Goal: Information Seeking & Learning: Learn about a topic

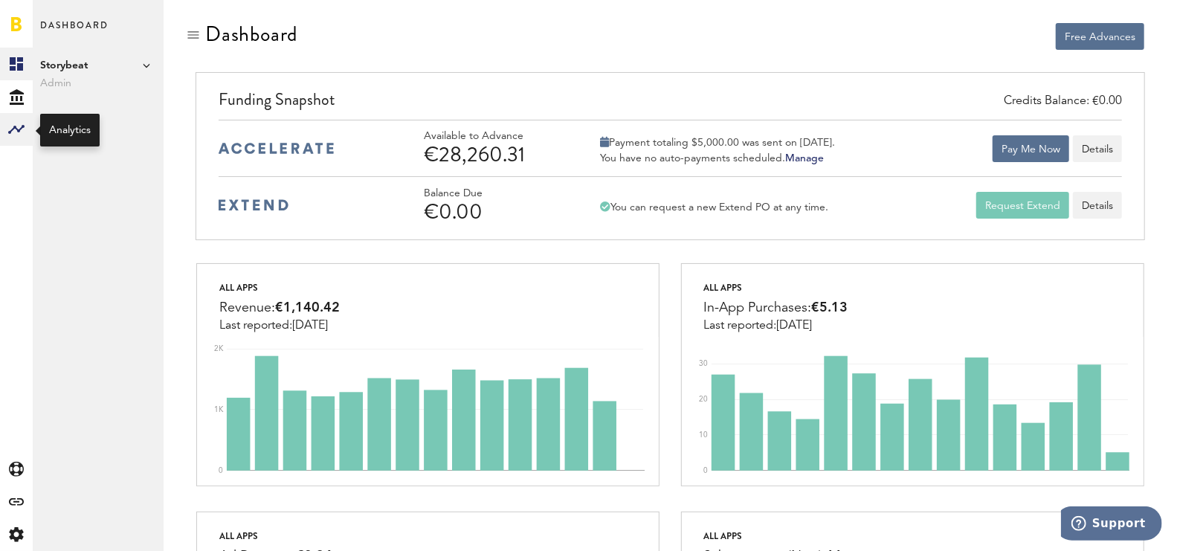
click at [23, 126] on icon at bounding box center [16, 129] width 16 height 9
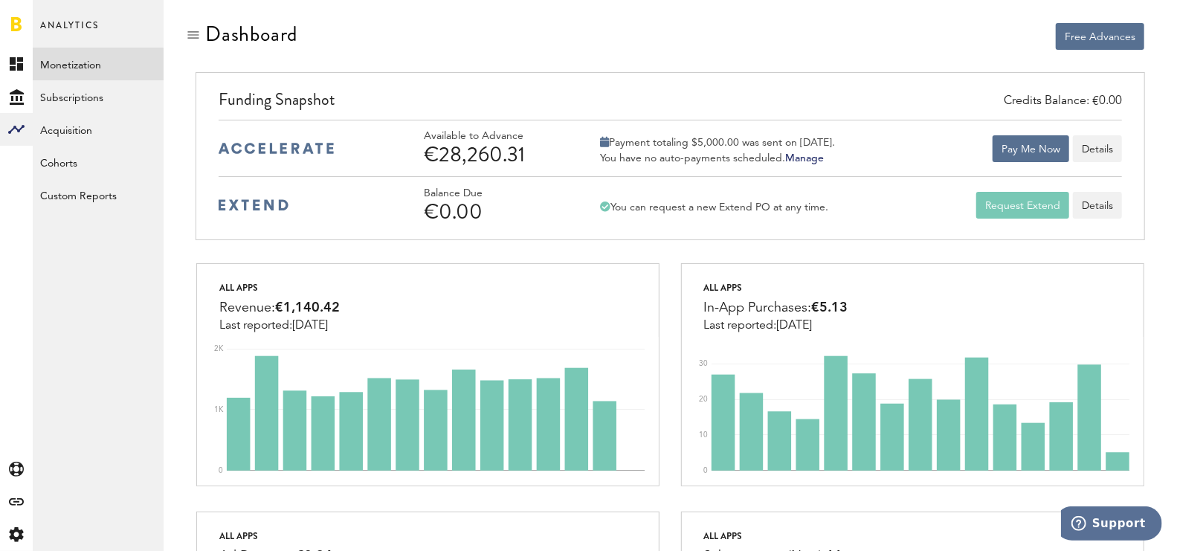
click at [87, 71] on link "Monetization" at bounding box center [98, 64] width 131 height 33
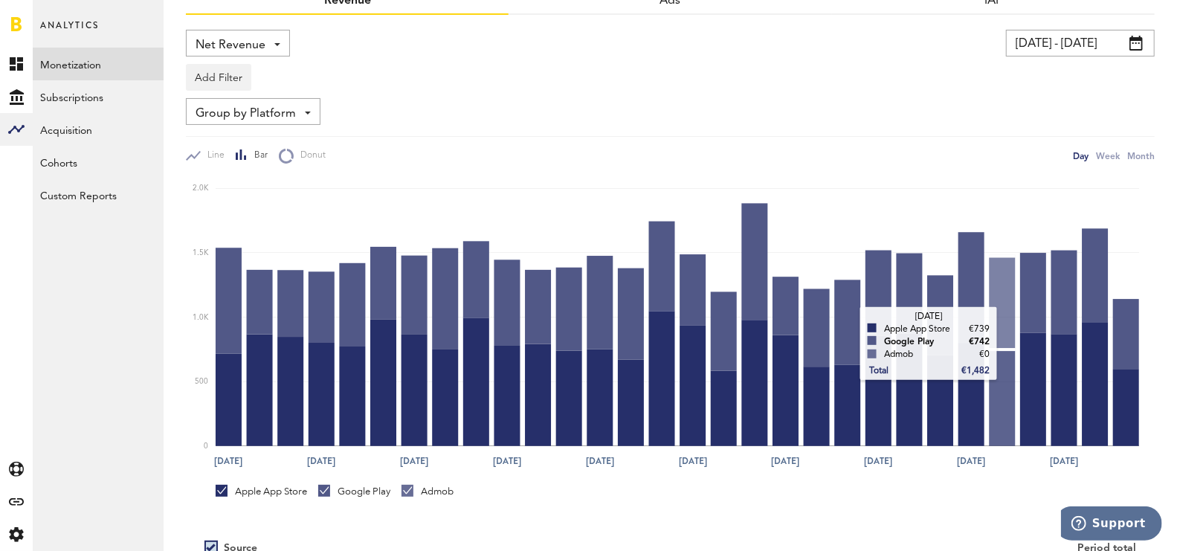
scroll to position [258, 0]
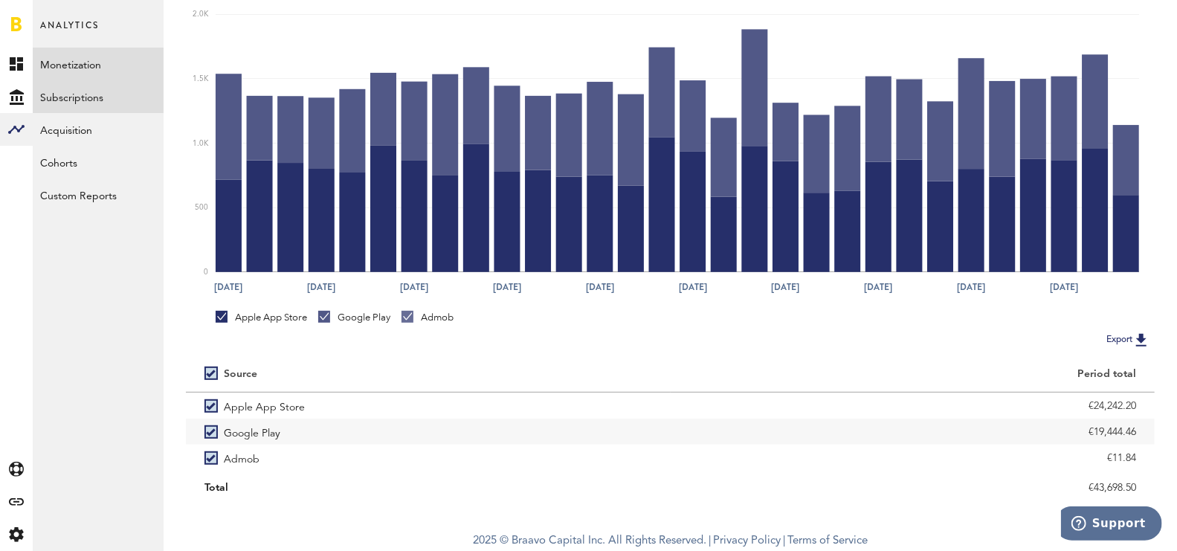
click at [62, 104] on link "Subscriptions" at bounding box center [98, 96] width 131 height 33
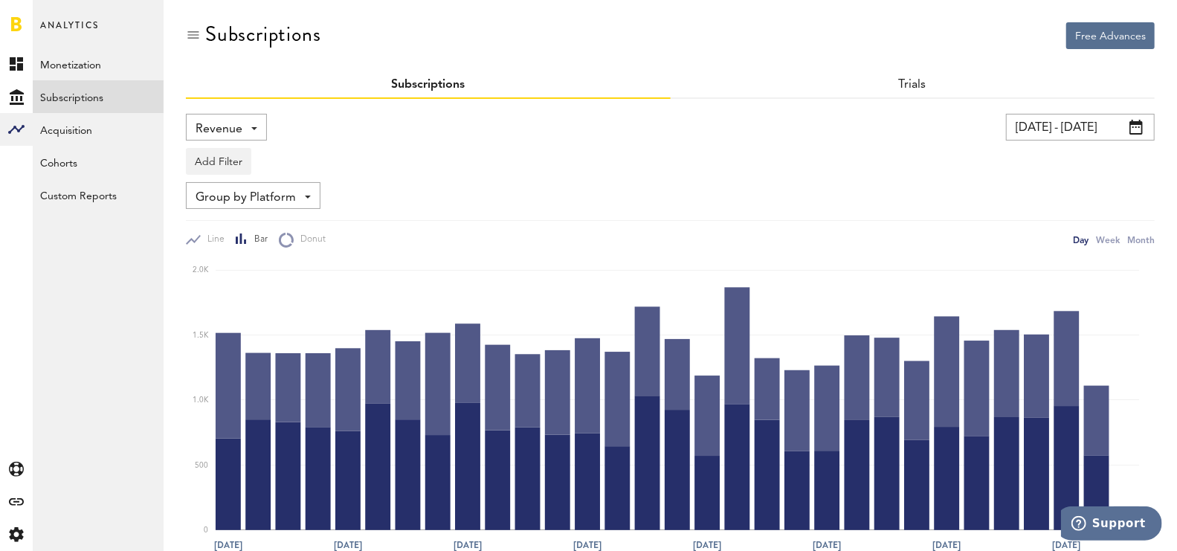
click at [253, 136] on div "Revenue Revenue MRR Actives Trial Status Billing Retries New Subscriptions Rene…" at bounding box center [226, 127] width 81 height 27
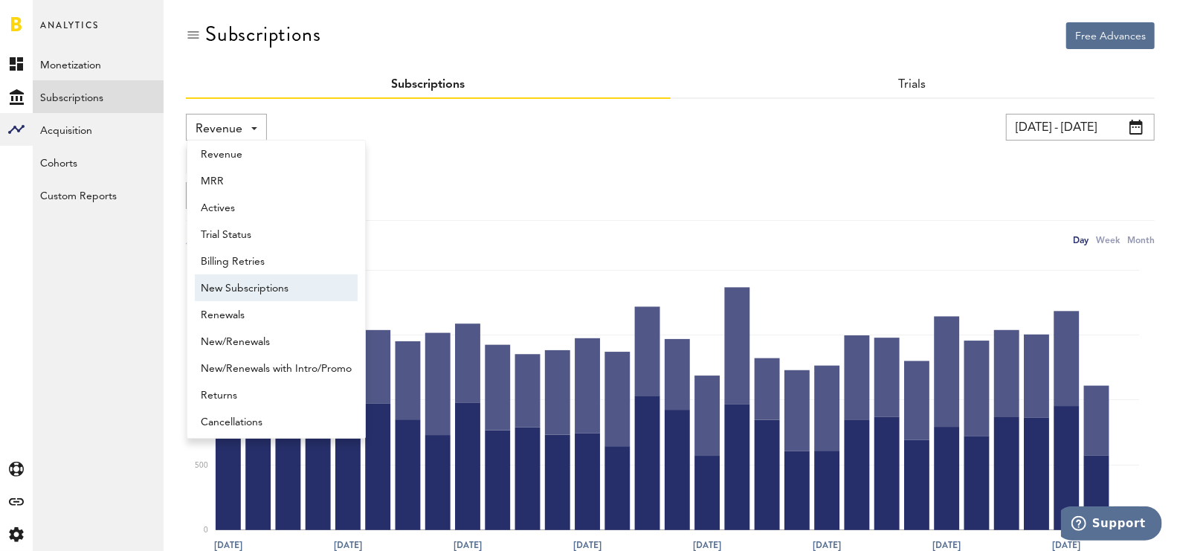
click at [284, 282] on span "New Subscriptions" at bounding box center [276, 288] width 151 height 25
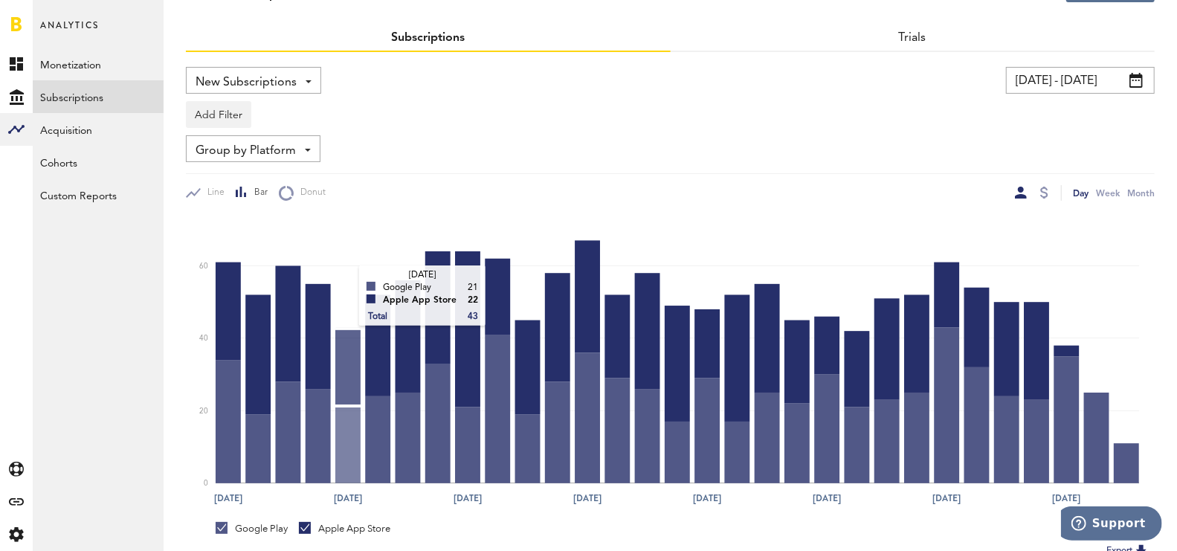
scroll to position [48, 0]
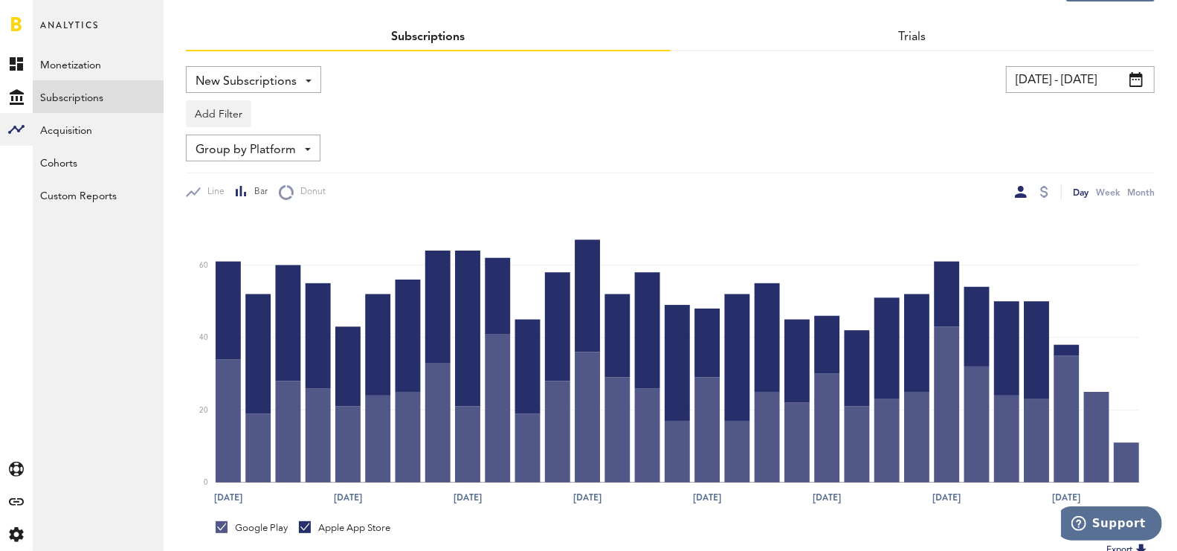
click at [284, 77] on span "New Subscriptions" at bounding box center [245, 81] width 101 height 25
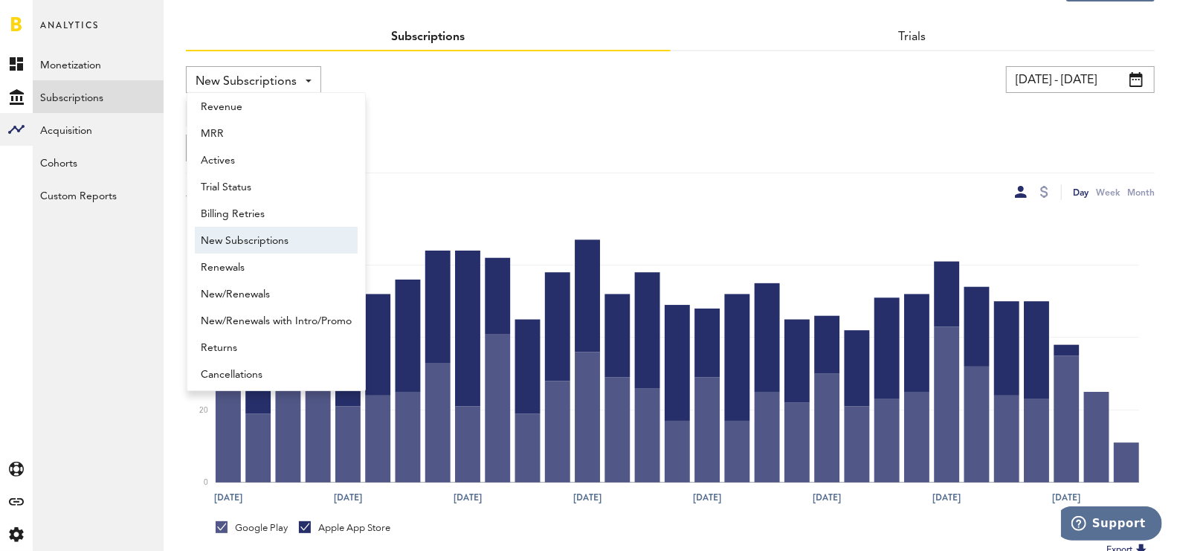
scroll to position [12, 0]
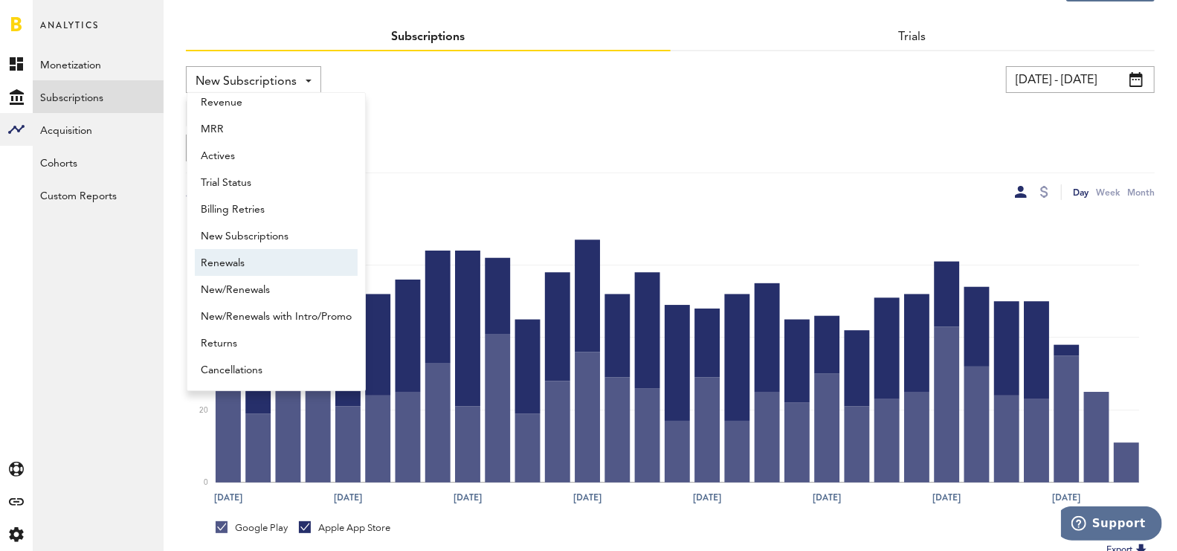
click at [275, 264] on span "Renewals" at bounding box center [276, 263] width 151 height 25
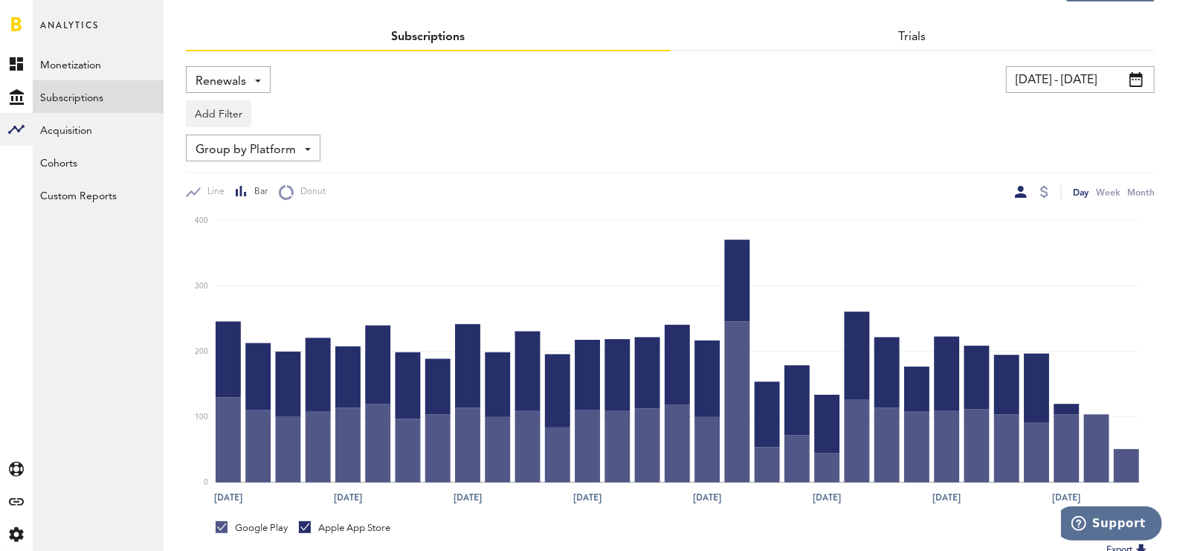
click at [234, 82] on span "Renewals" at bounding box center [220, 81] width 51 height 25
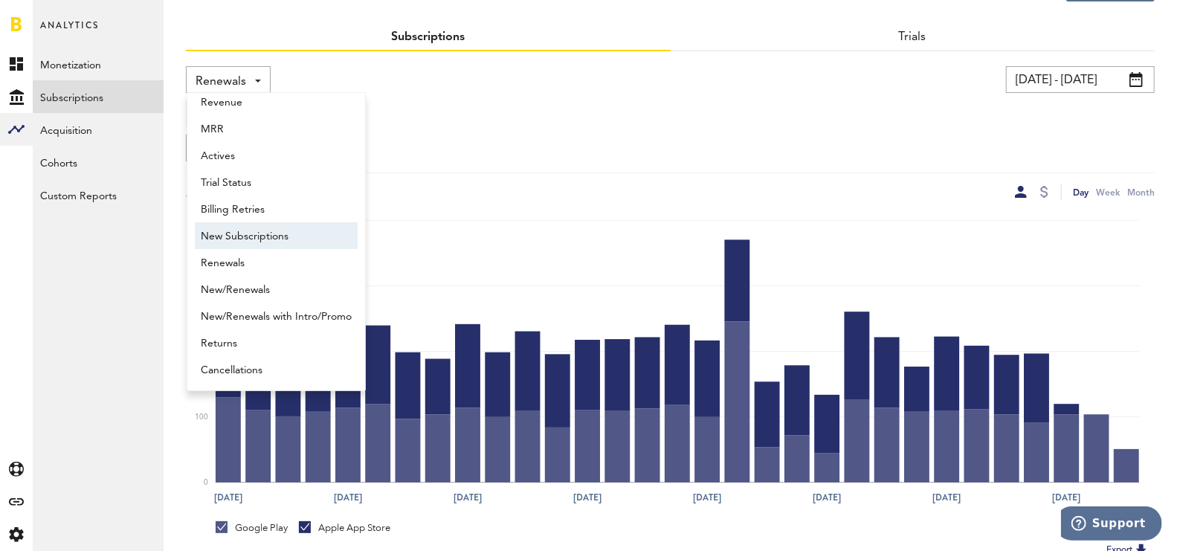
click at [251, 231] on span "New Subscriptions" at bounding box center [276, 236] width 151 height 25
